Goal: Task Accomplishment & Management: Use online tool/utility

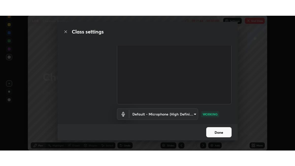
scroll to position [36, 0]
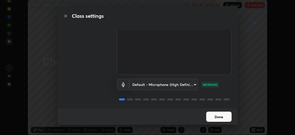
click at [219, 118] on button "Done" at bounding box center [218, 116] width 25 height 10
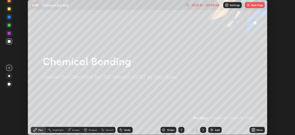
click at [252, 5] on button "End Class" at bounding box center [255, 5] width 20 height 6
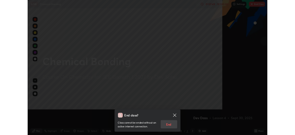
scroll to position [166, 295]
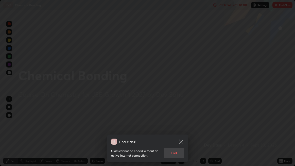
click at [180, 18] on div "End class? Class cannot be ended without an active internet connection. End" at bounding box center [147, 83] width 295 height 166
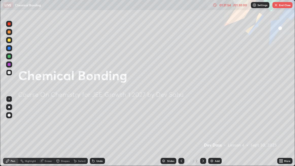
click at [180, 18] on div at bounding box center [147, 83] width 295 height 166
click at [281, 5] on button "End Class" at bounding box center [282, 5] width 20 height 6
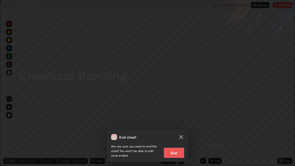
click at [176, 134] on button "End" at bounding box center [174, 153] width 20 height 10
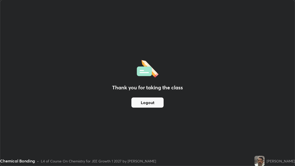
click at [156, 104] on button "Logout" at bounding box center [147, 102] width 32 height 10
click at [149, 102] on button "Logout" at bounding box center [147, 102] width 32 height 10
click at [148, 104] on button "Logout" at bounding box center [147, 102] width 32 height 10
click at [148, 103] on button "Logout" at bounding box center [147, 102] width 32 height 10
click at [149, 103] on button "Logout" at bounding box center [147, 102] width 32 height 10
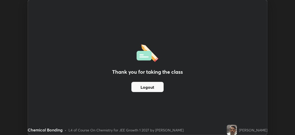
scroll to position [25212, 25051]
click at [154, 86] on button "Logout" at bounding box center [147, 87] width 32 height 10
